Goal: Information Seeking & Learning: Learn about a topic

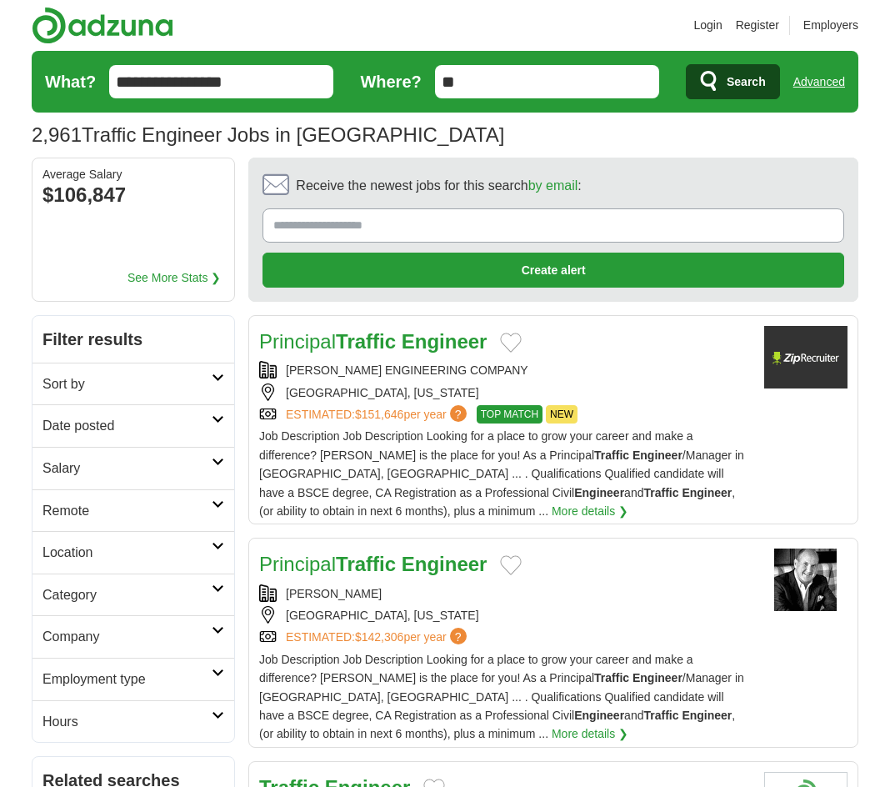
click at [210, 586] on h2 "Category" at bounding box center [127, 595] width 169 height 22
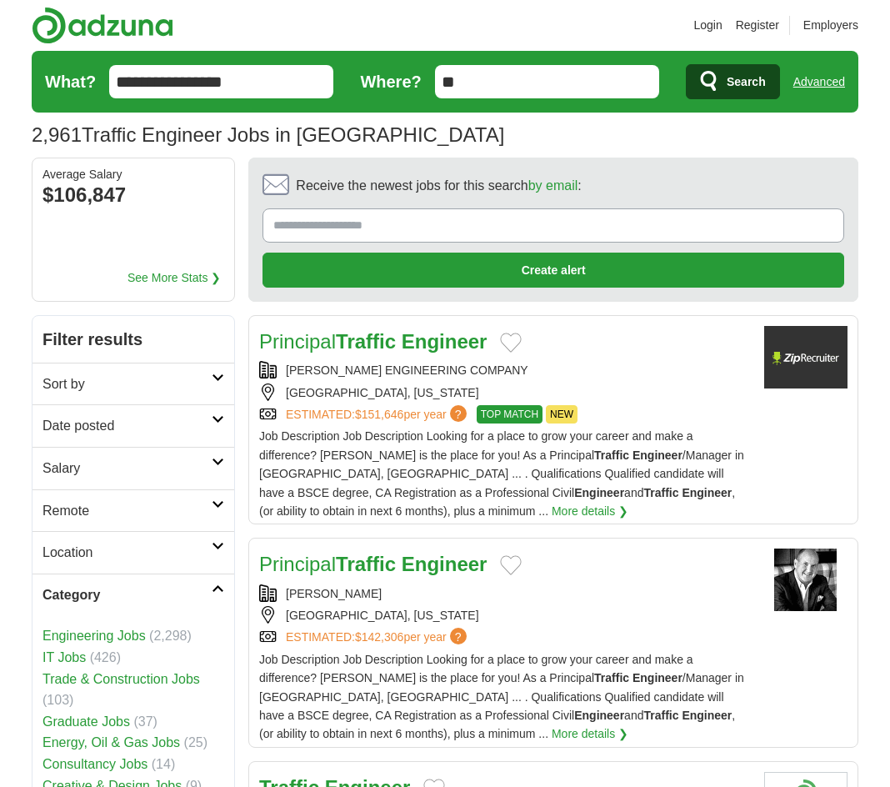
scroll to position [167, 0]
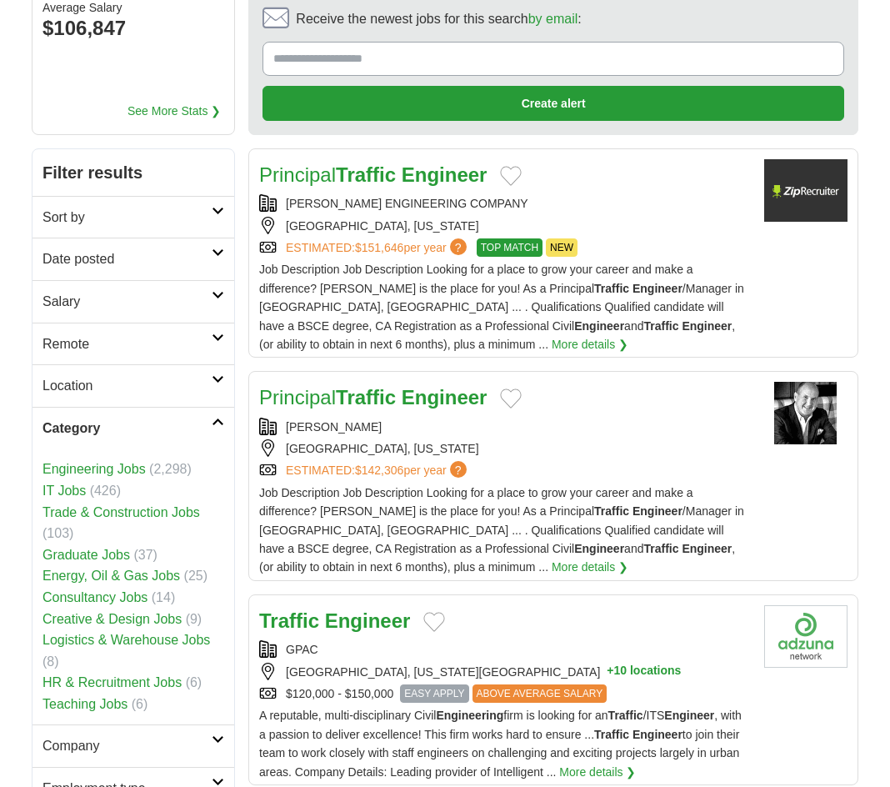
click at [131, 472] on link "Engineering Jobs" at bounding box center [94, 469] width 103 height 14
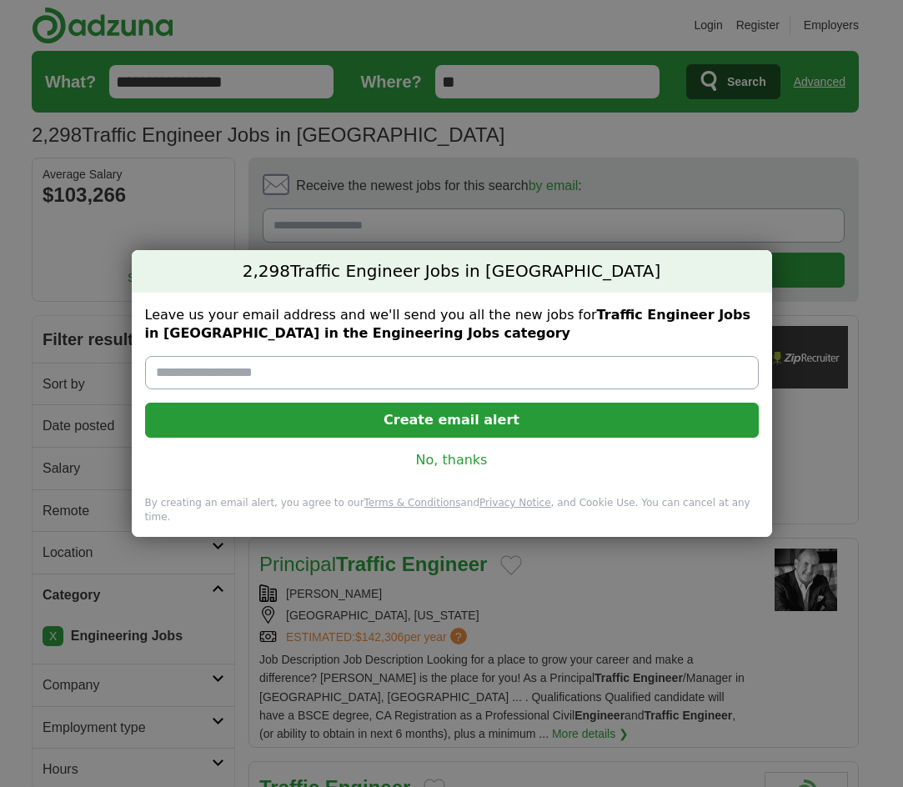
click at [470, 463] on link "No, thanks" at bounding box center [451, 460] width 587 height 18
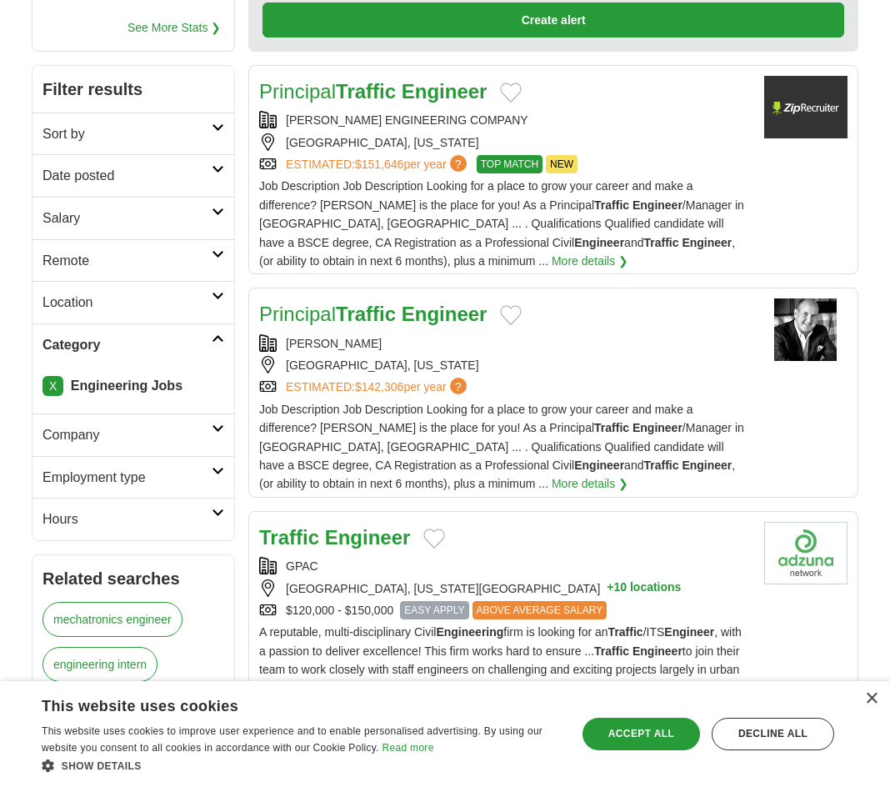
scroll to position [333, 0]
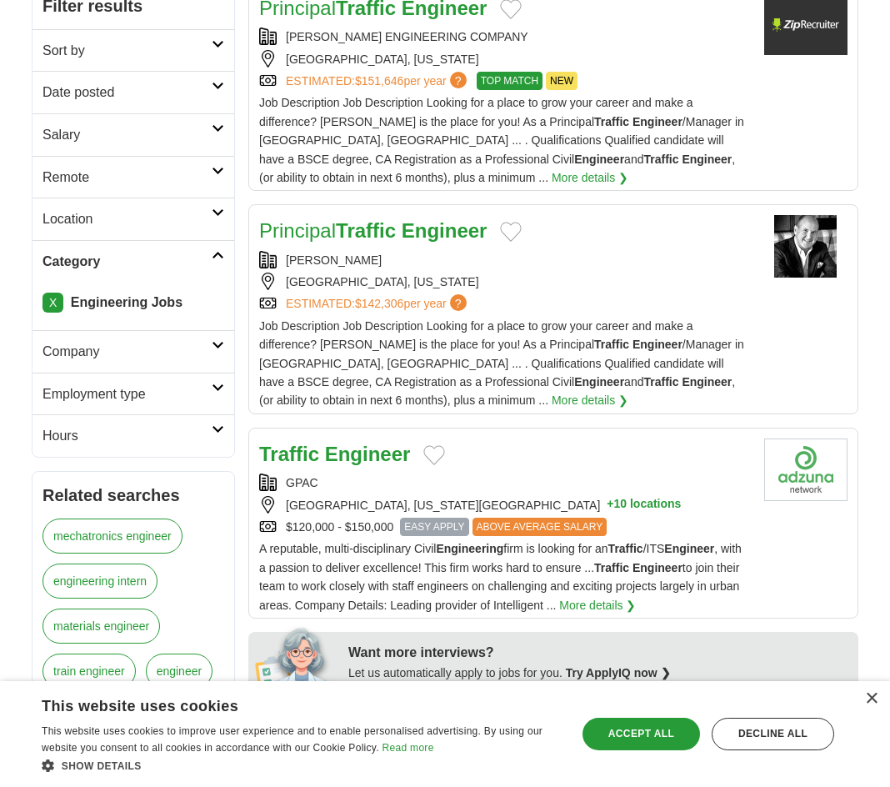
click at [623, 598] on link "More details ❯" at bounding box center [597, 605] width 77 height 18
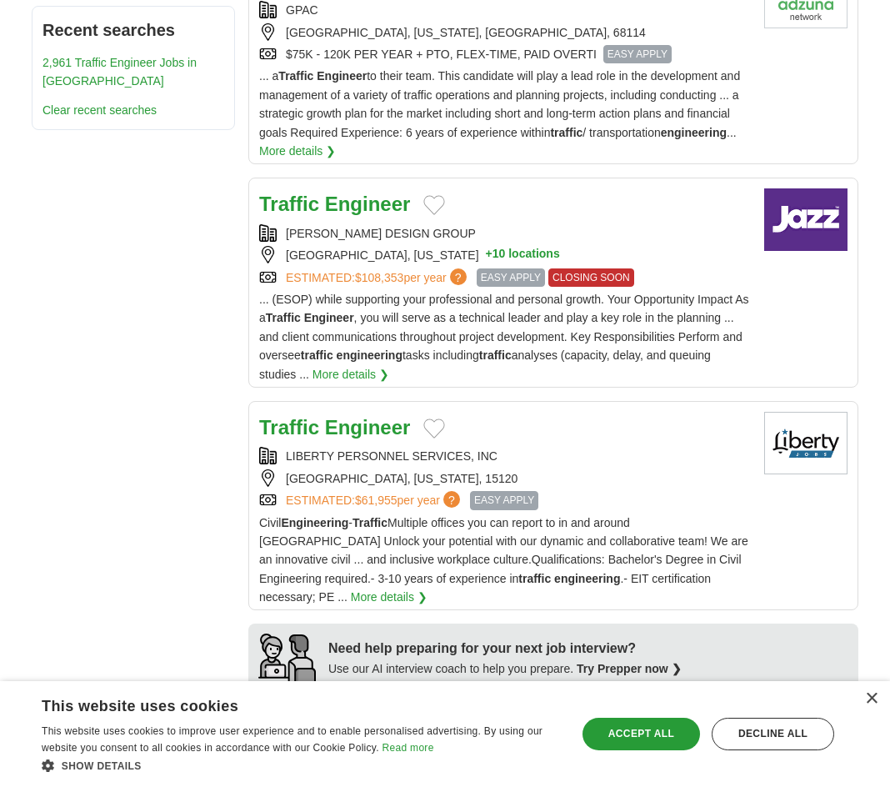
scroll to position [1167, 0]
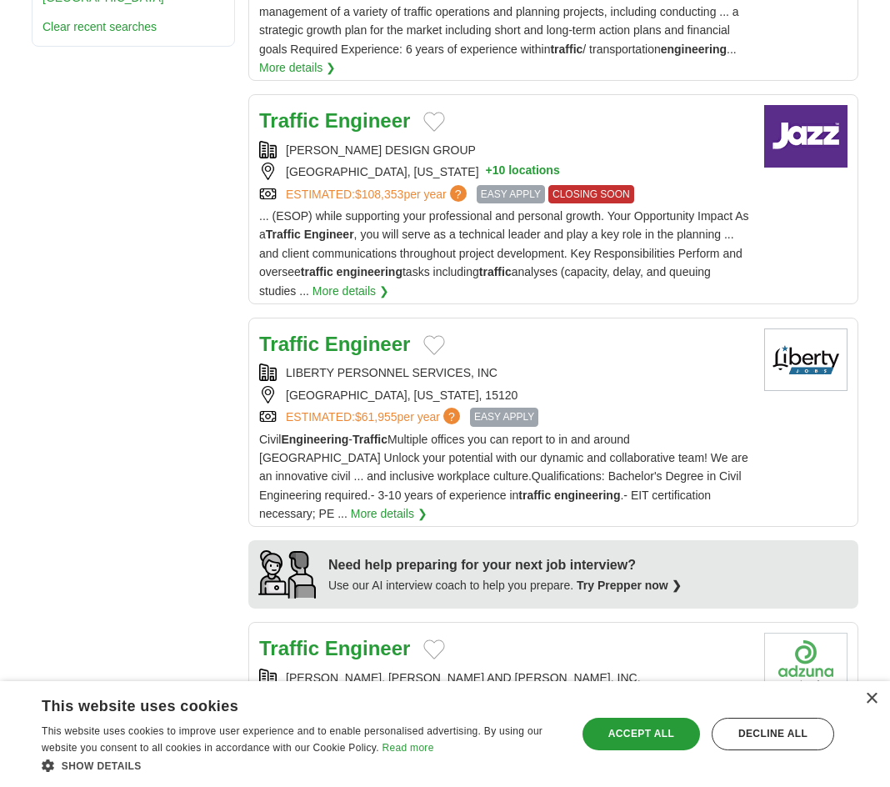
click at [368, 344] on strong "Engineer" at bounding box center [368, 344] width 86 height 23
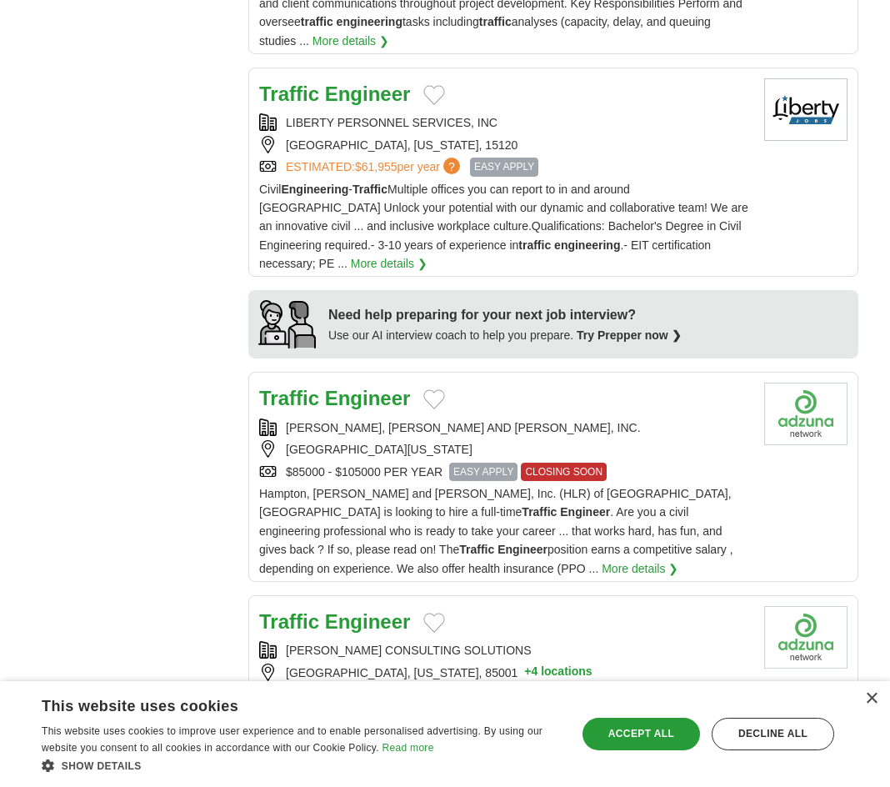
scroll to position [1667, 0]
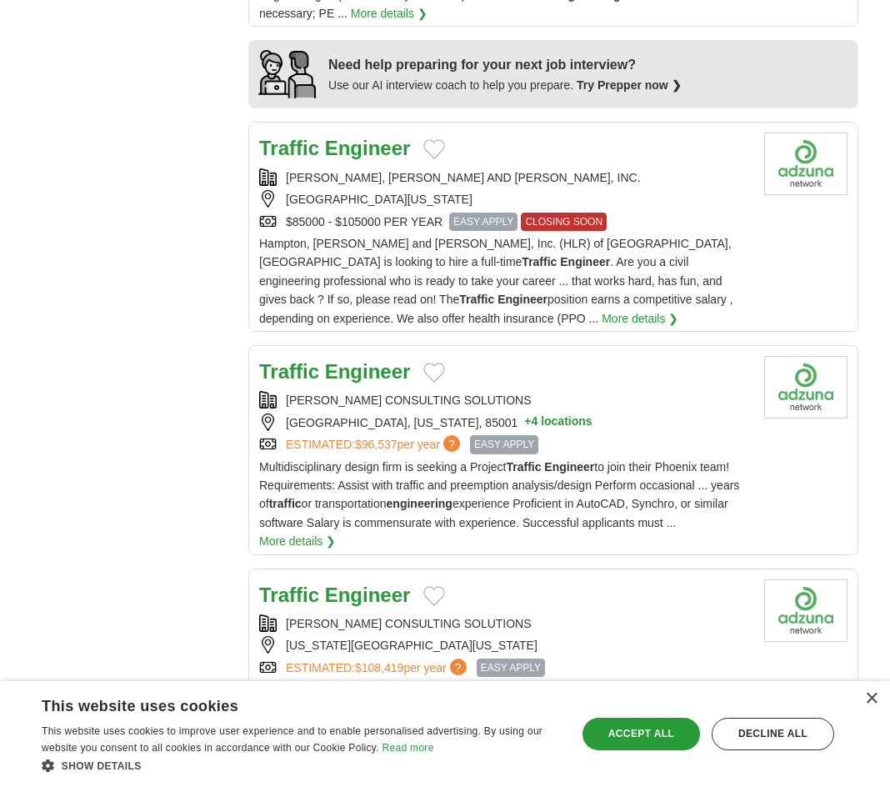
click at [375, 373] on strong "Engineer" at bounding box center [368, 371] width 86 height 23
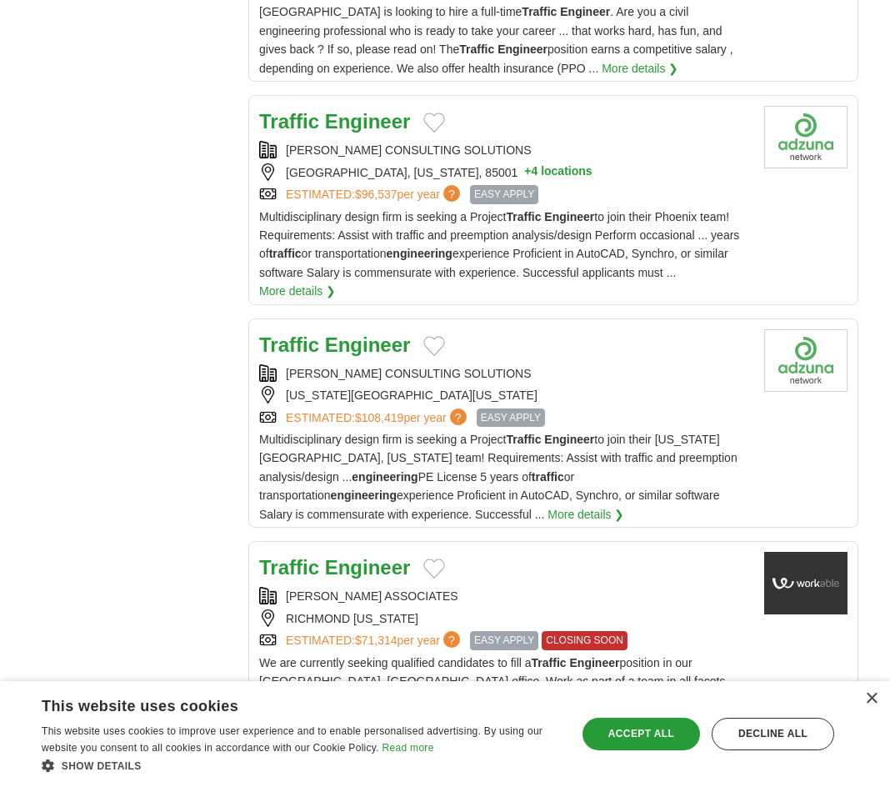
scroll to position [2084, 0]
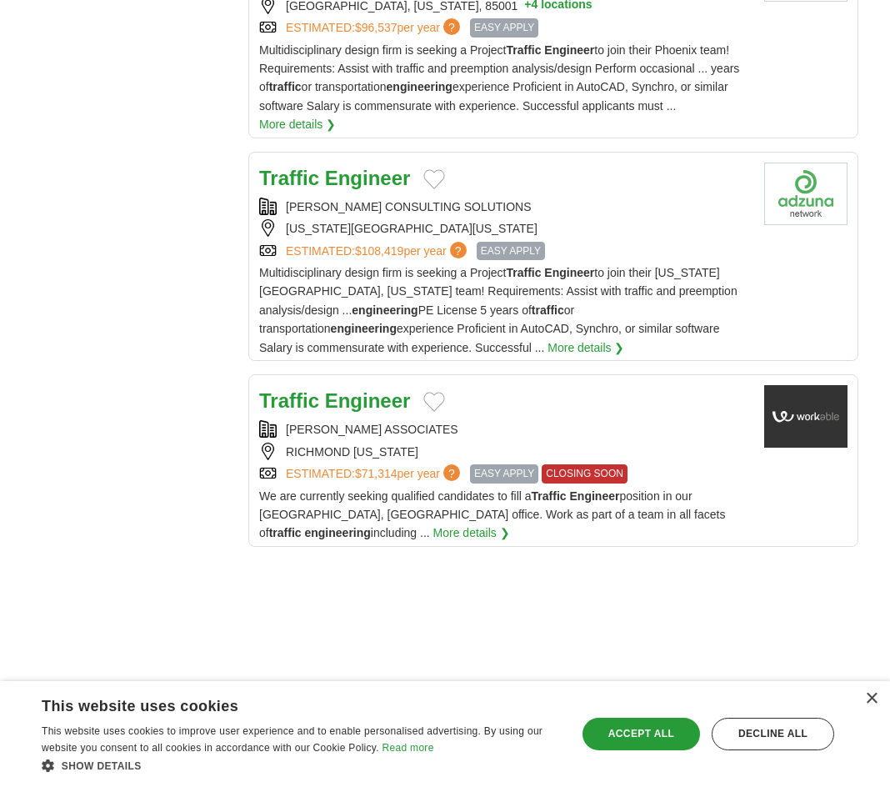
click at [388, 409] on strong "Engineer" at bounding box center [368, 400] width 86 height 23
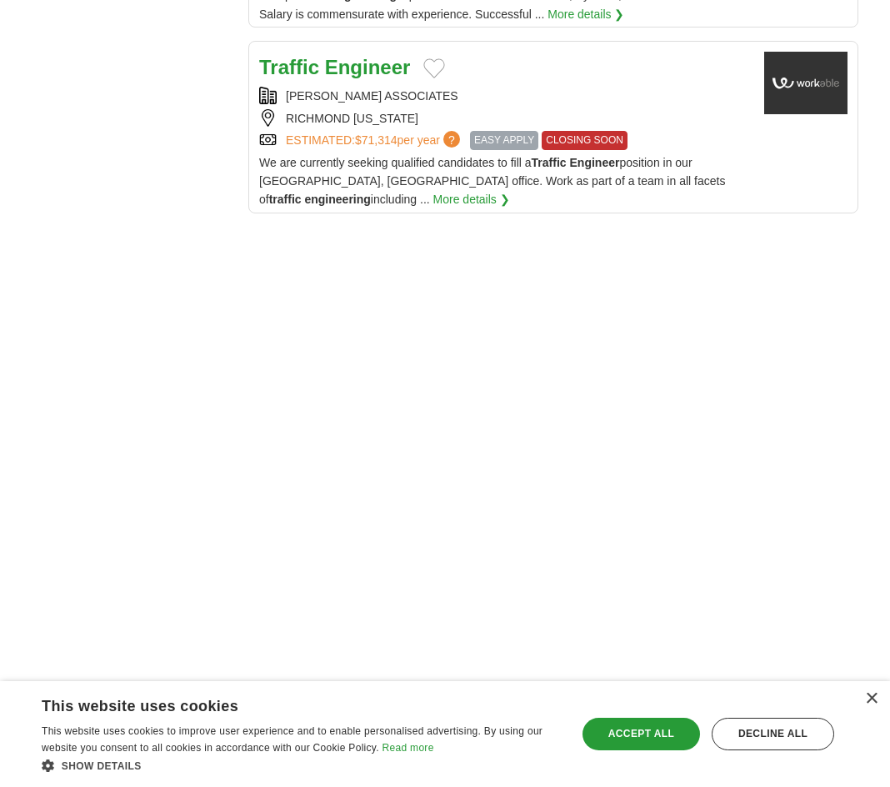
scroll to position [2667, 0]
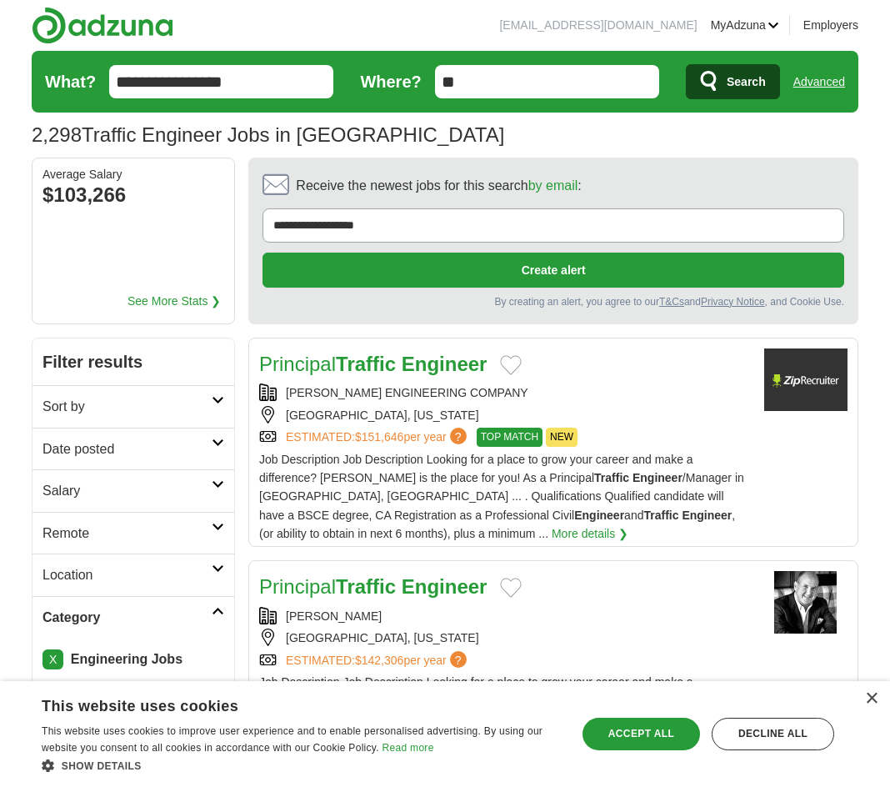
click at [191, 447] on h2 "Date posted" at bounding box center [127, 449] width 169 height 22
click at [93, 491] on link "Last 24 hours" at bounding box center [134, 488] width 182 height 18
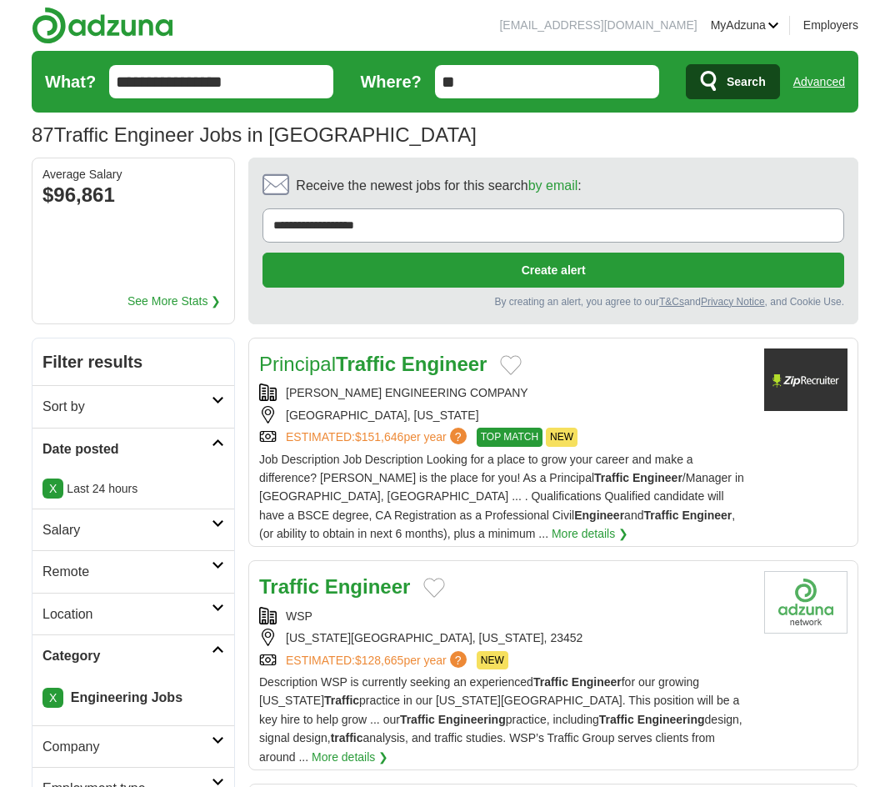
click at [238, 86] on input "**********" at bounding box center [221, 81] width 224 height 33
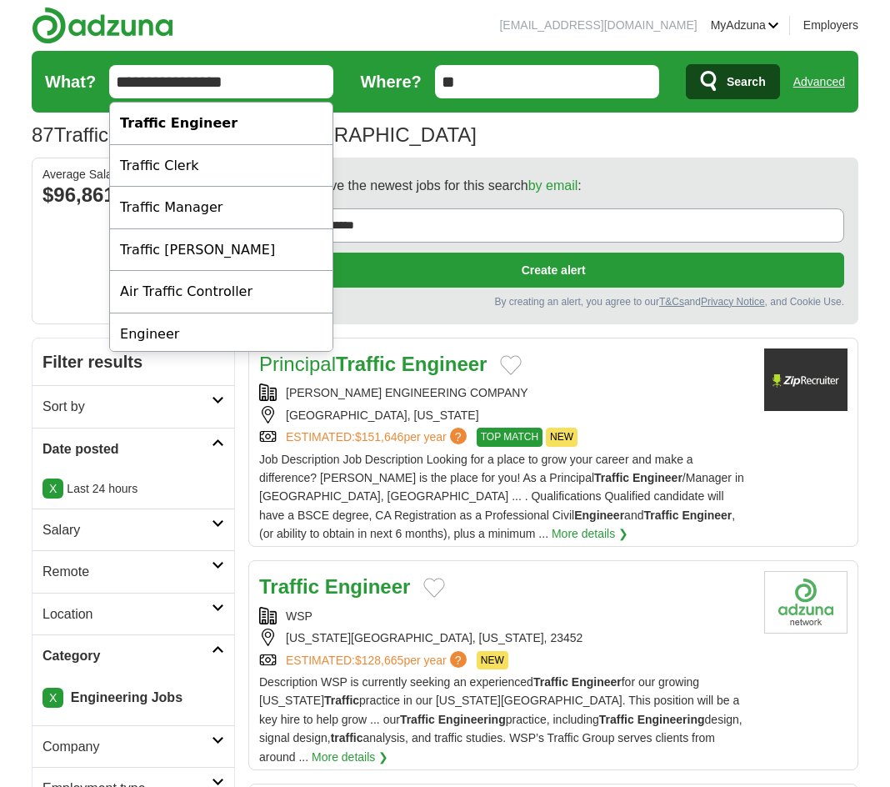
drag, startPoint x: 166, startPoint y: 86, endPoint x: 97, endPoint y: 92, distance: 69.4
click at [97, 92] on form "**********" at bounding box center [445, 82] width 827 height 62
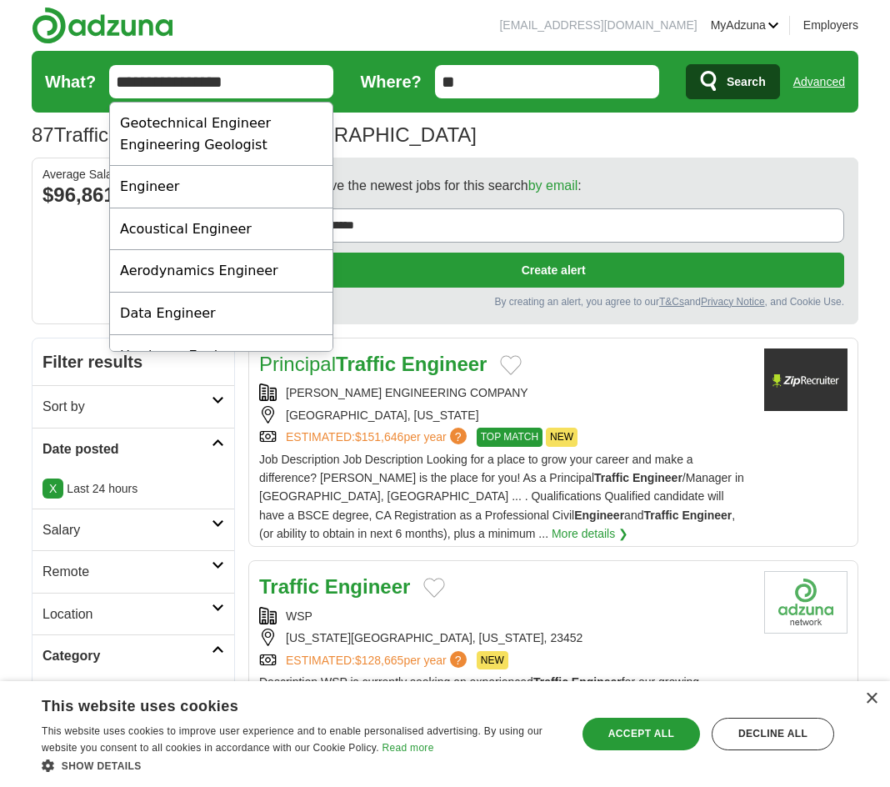
type input "**********"
click at [713, 90] on icon "submit" at bounding box center [709, 81] width 16 height 20
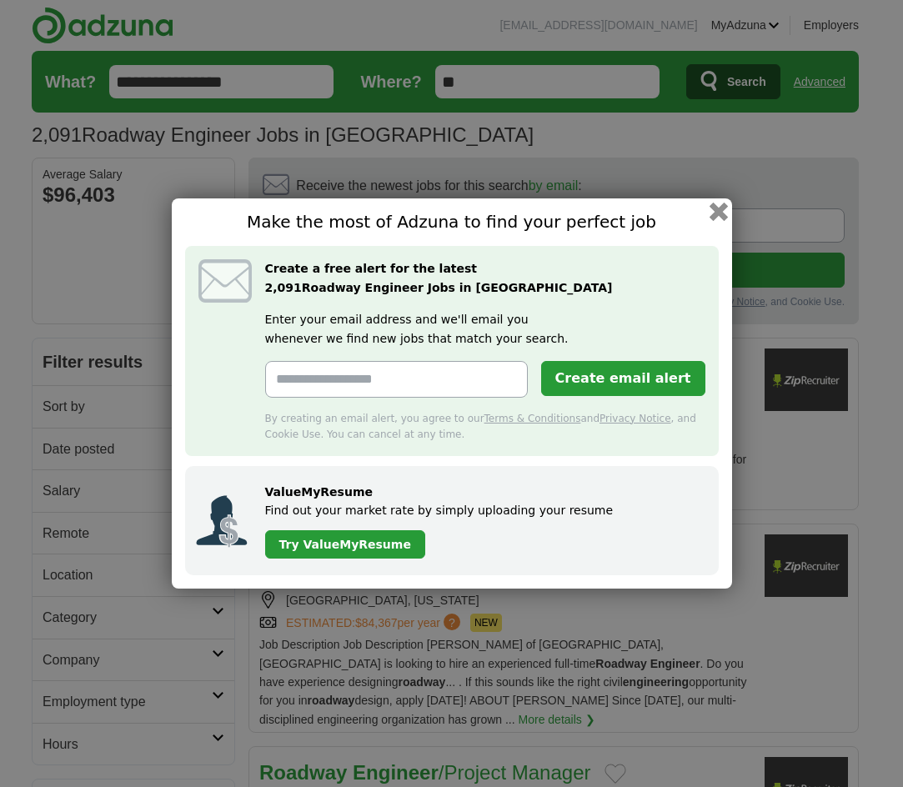
click at [722, 208] on button "button" at bounding box center [717, 212] width 18 height 18
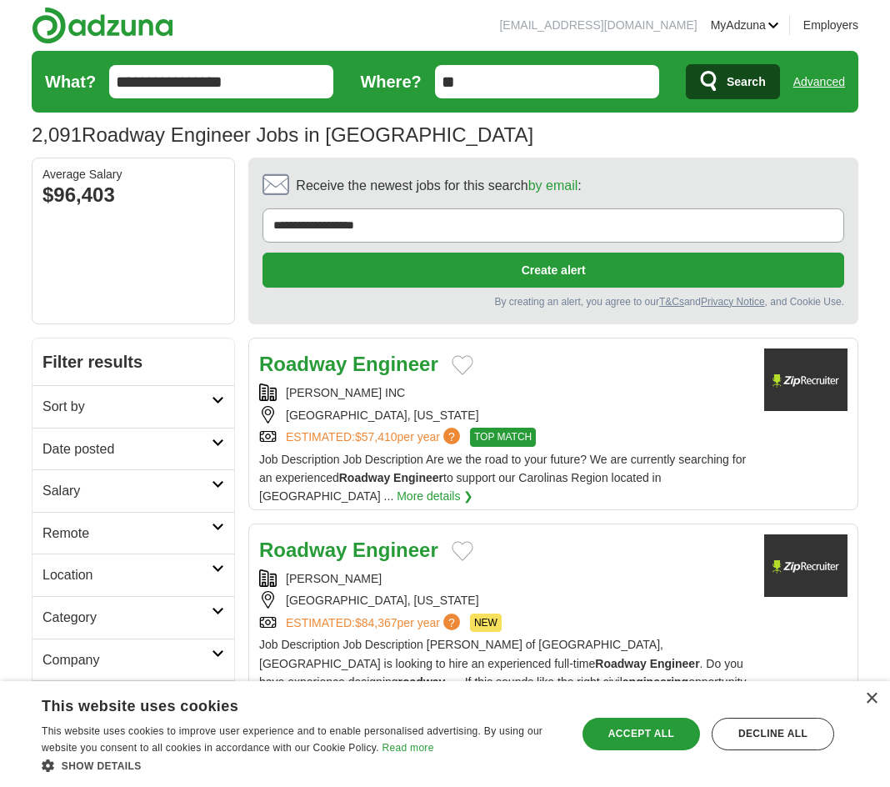
click at [586, 416] on div "RALEIGH, NORTH CAROLINA" at bounding box center [505, 415] width 492 height 18
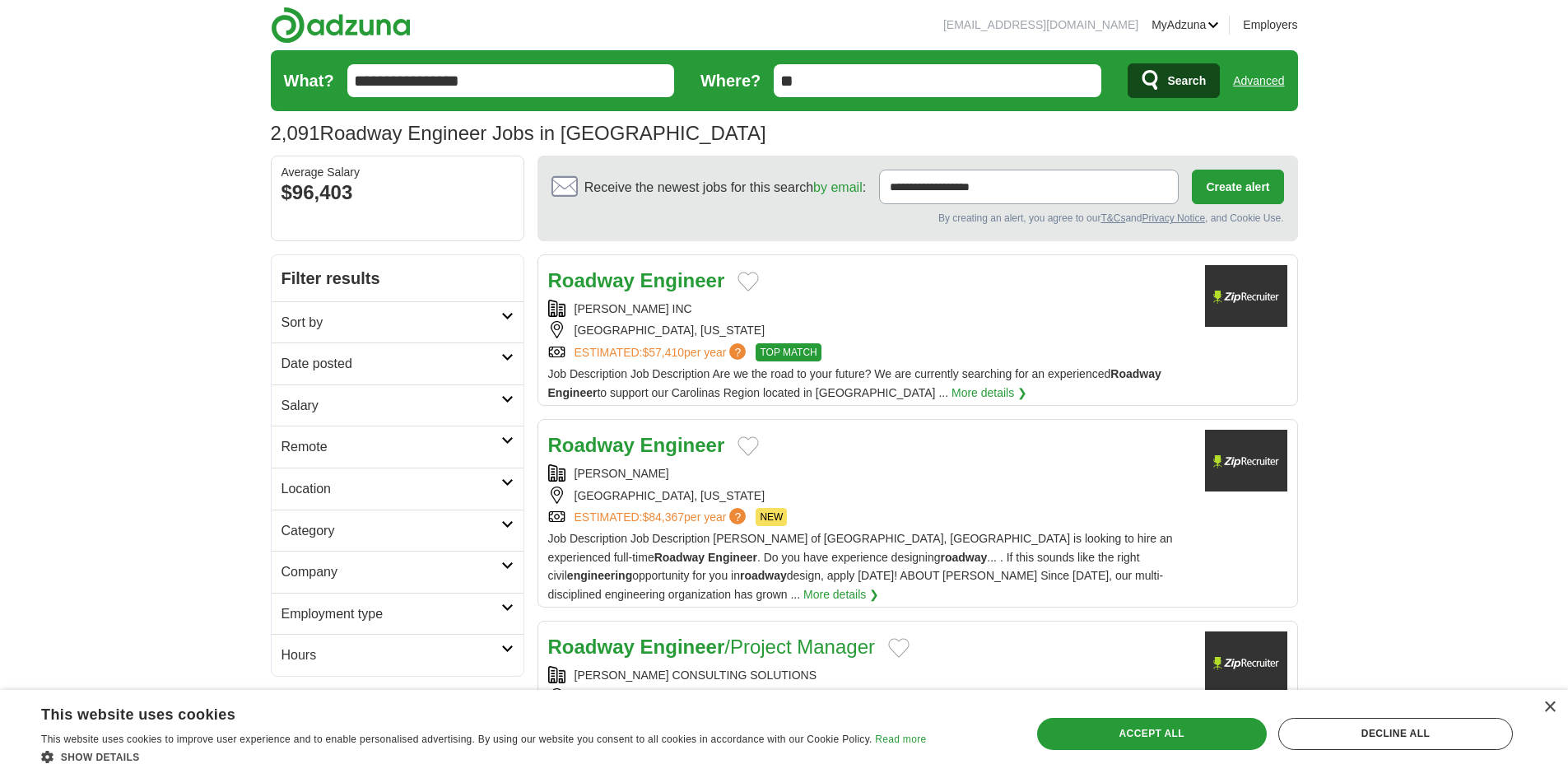
scroll to position [329, 0]
